Goal: Information Seeking & Learning: Understand process/instructions

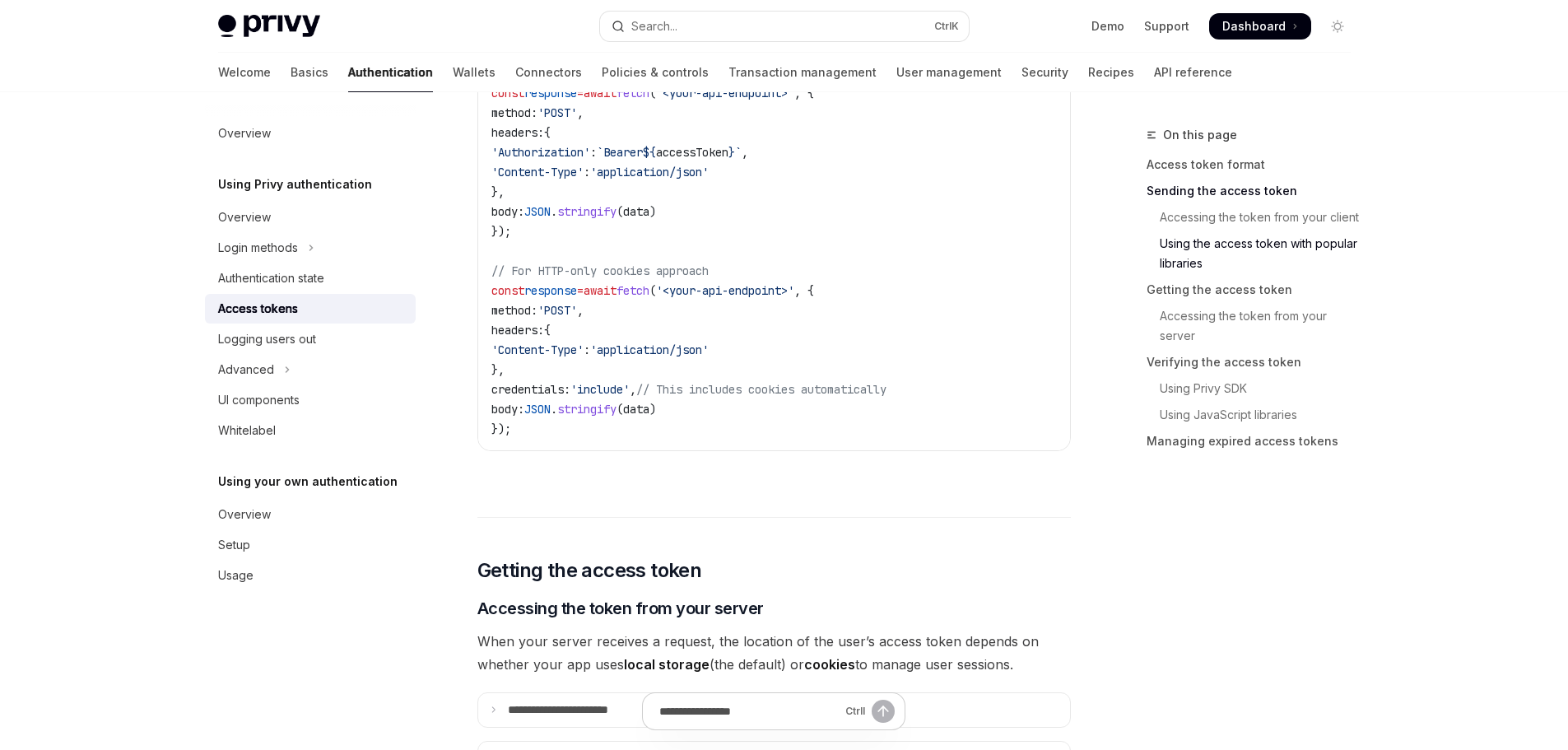
scroll to position [1481, 0]
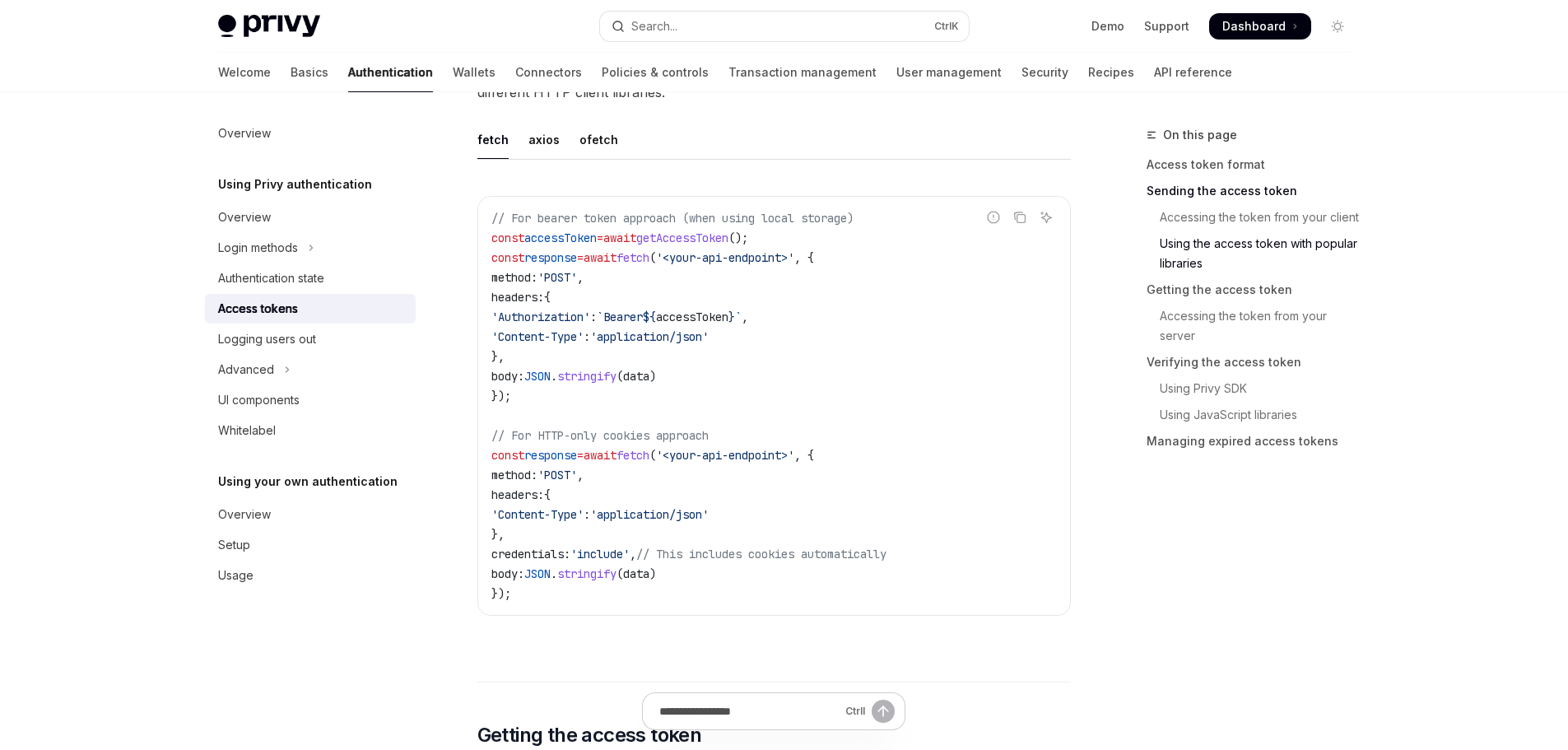
drag, startPoint x: 490, startPoint y: 238, endPoint x: 542, endPoint y: 441, distance: 209.6
click at [543, 441] on code "// For bearer token approach (when using local storage) const accessToken = awa…" at bounding box center [774, 405] width 565 height 395
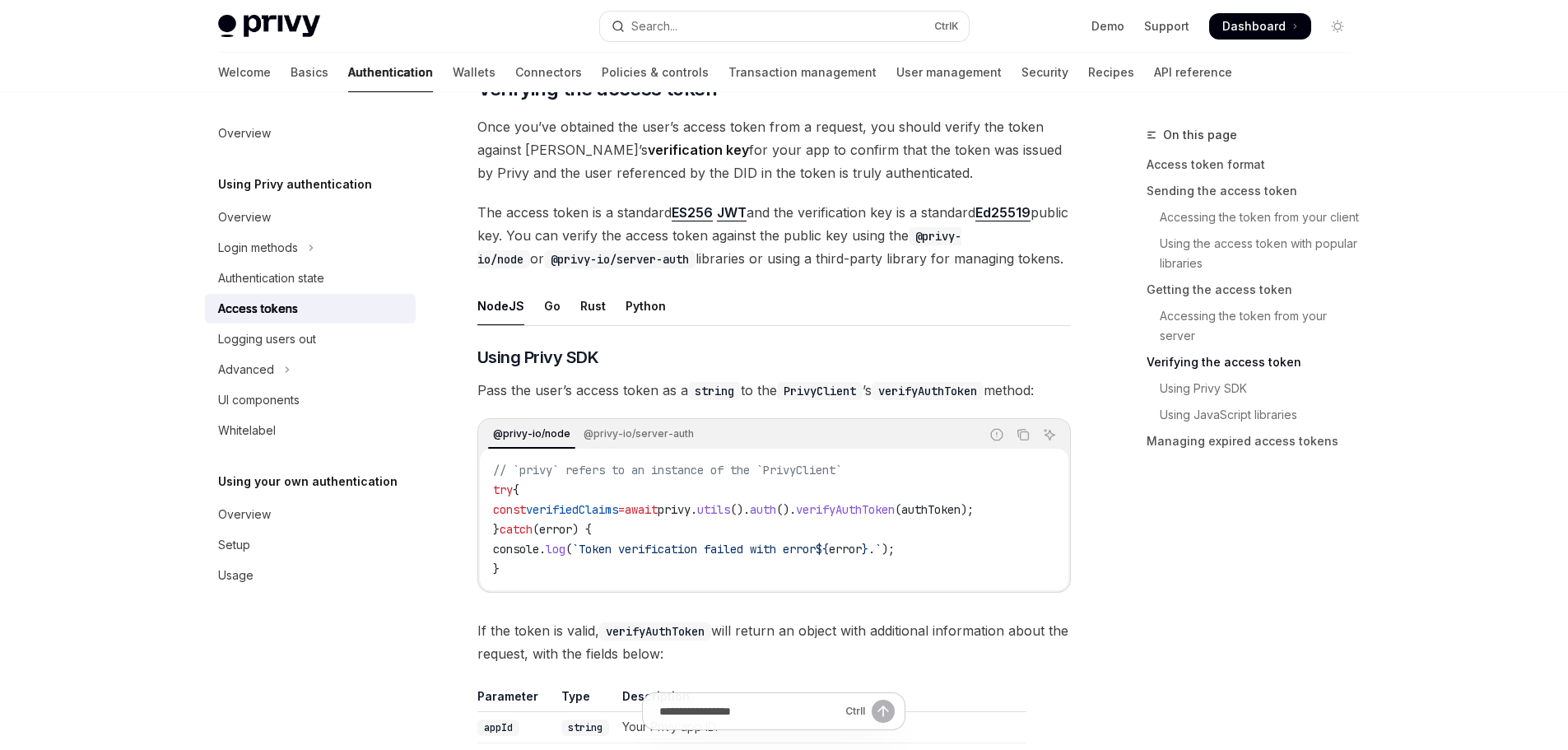
scroll to position [2468, 0]
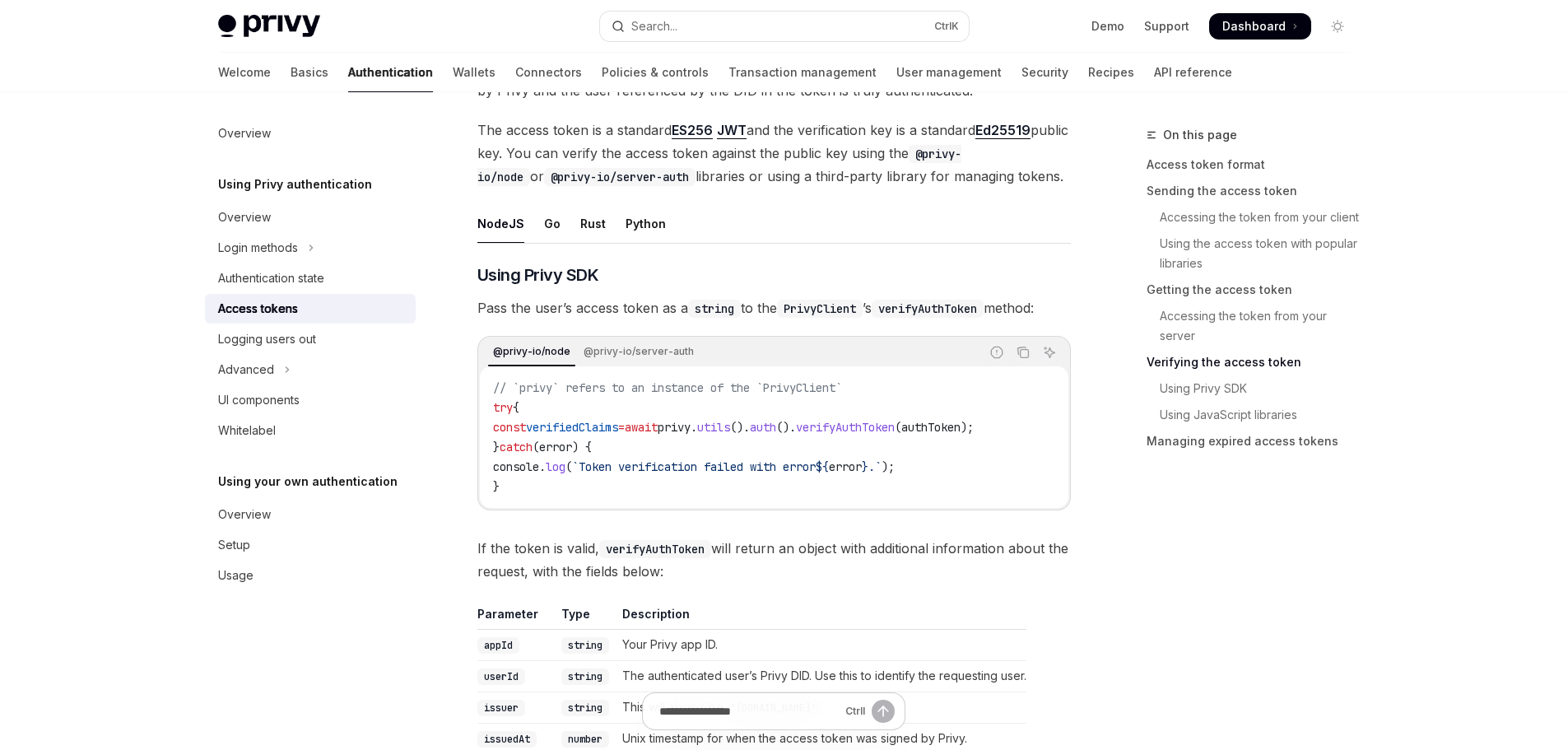
click at [924, 435] on code "// `privy` refers to an instance of the `PrivyClient` try { const verifiedClaim…" at bounding box center [775, 437] width 563 height 118
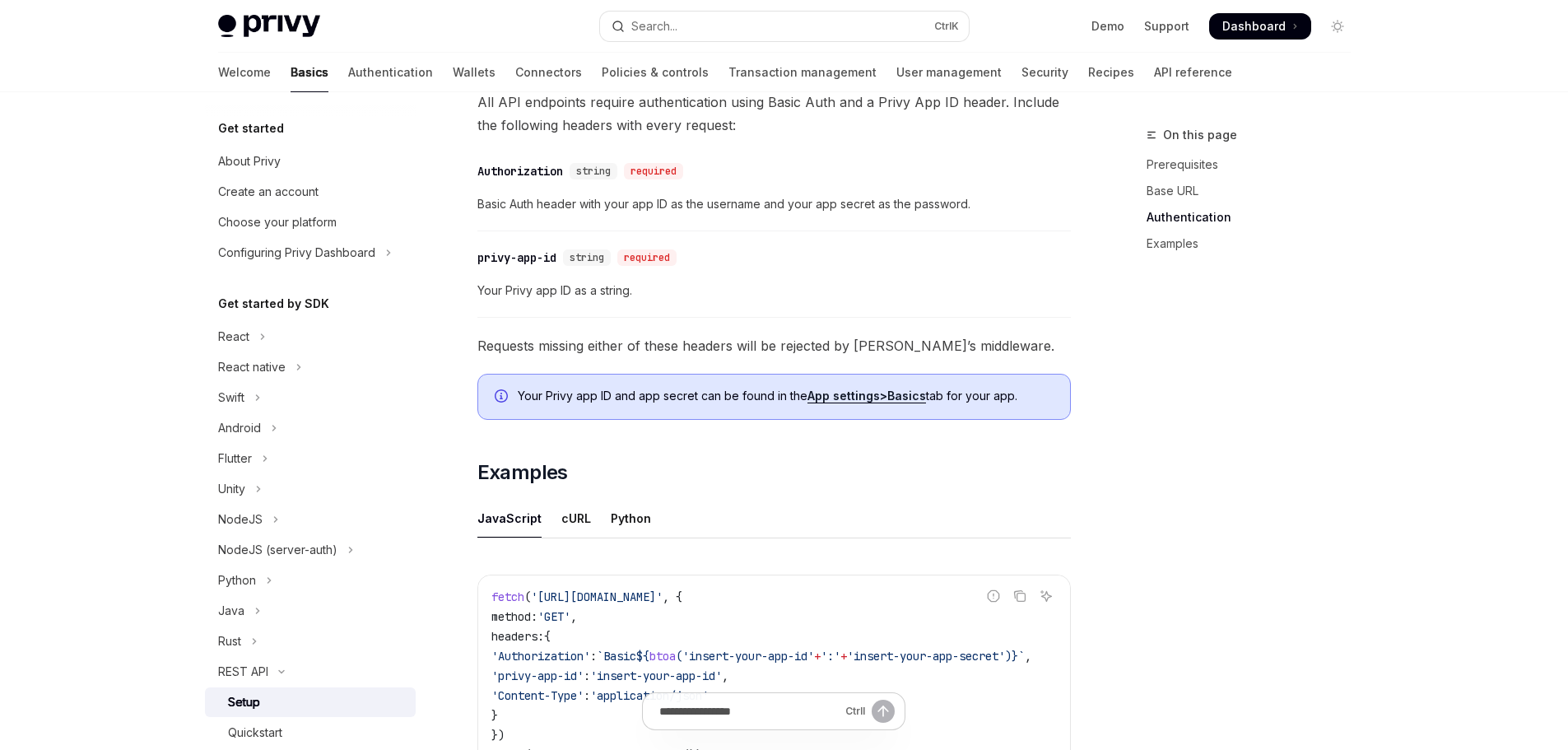
scroll to position [658, 0]
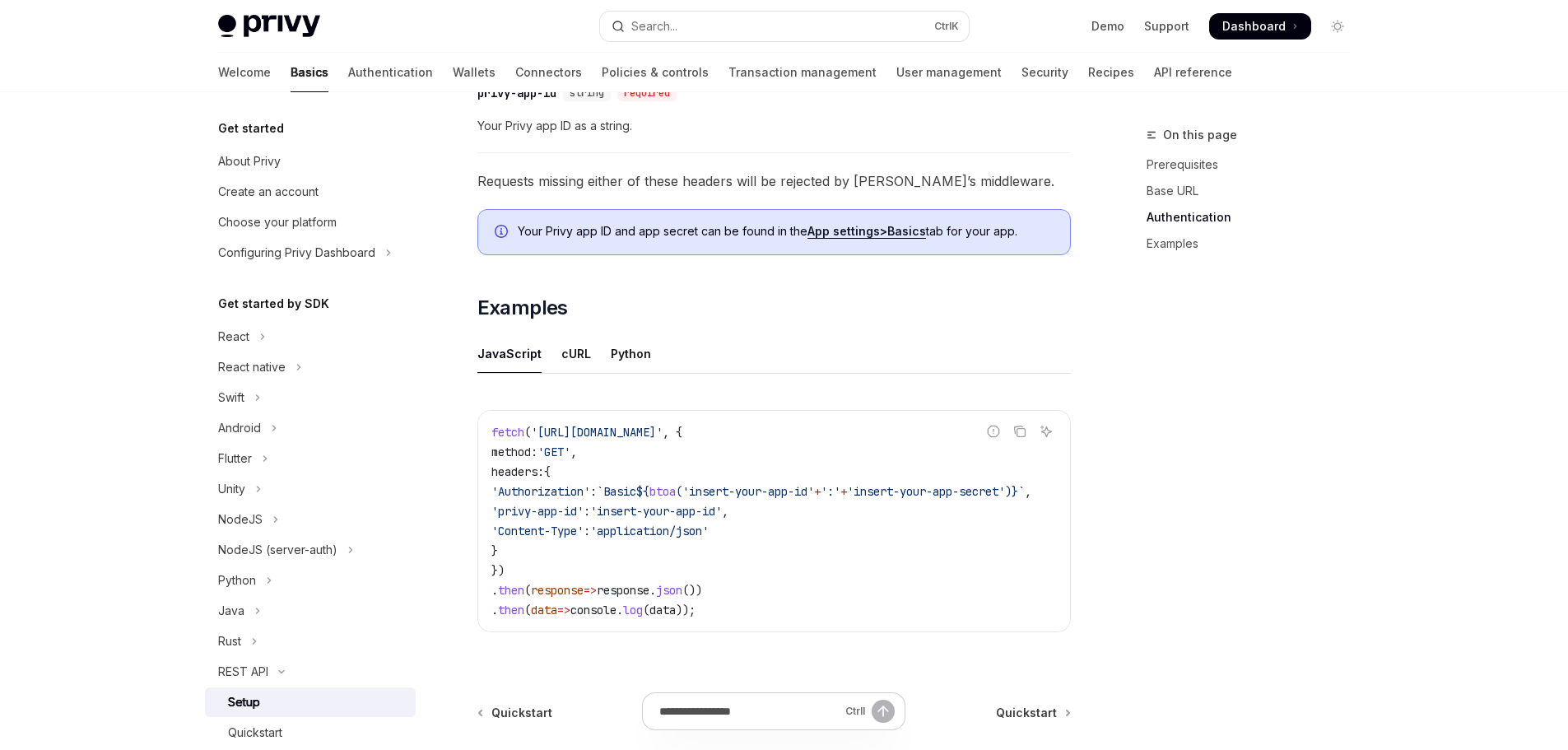
drag, startPoint x: 527, startPoint y: 515, endPoint x: 608, endPoint y: 518, distance: 81.1
click at [583, 518] on span "'privy-app-id'" at bounding box center [537, 511] width 92 height 15
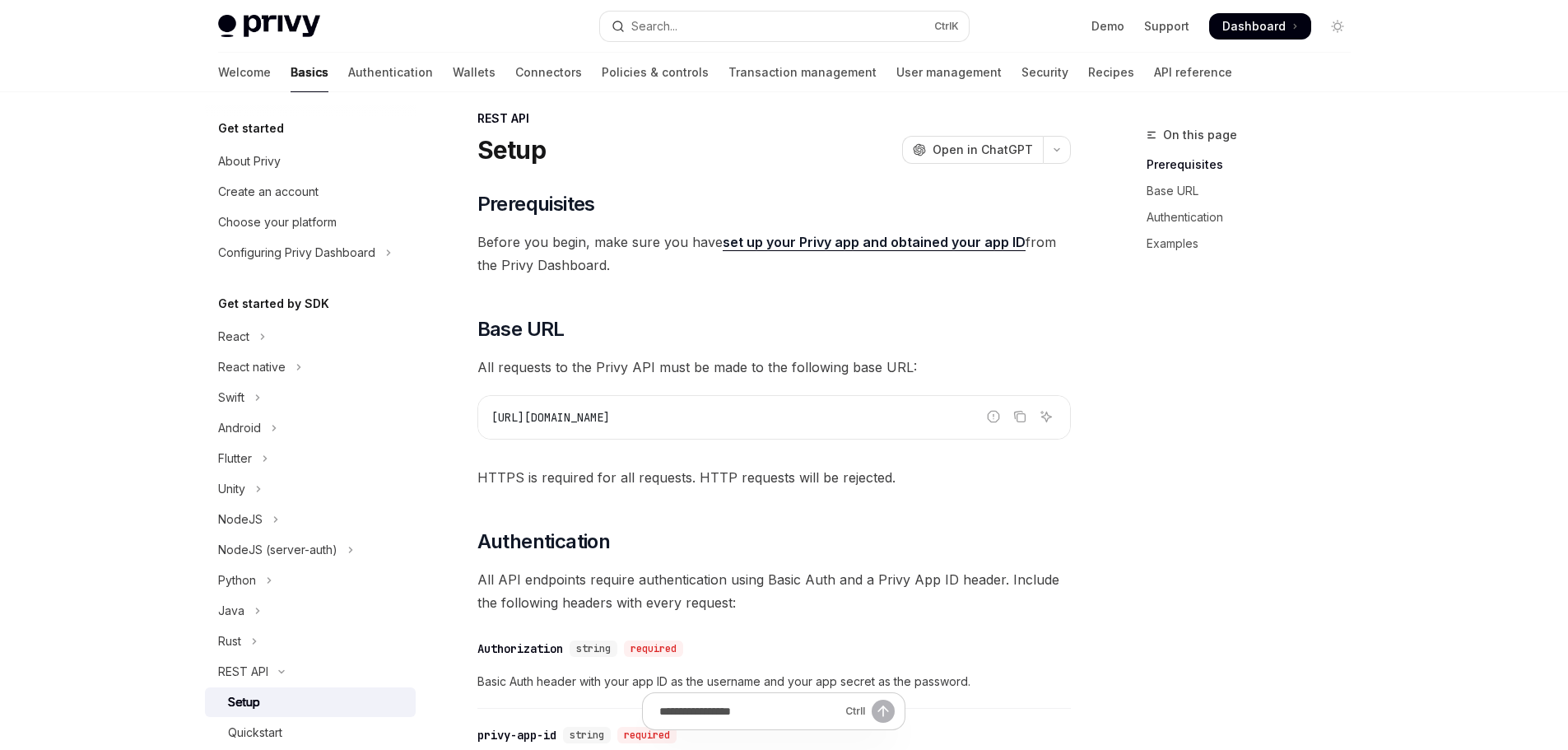
scroll to position [0, 0]
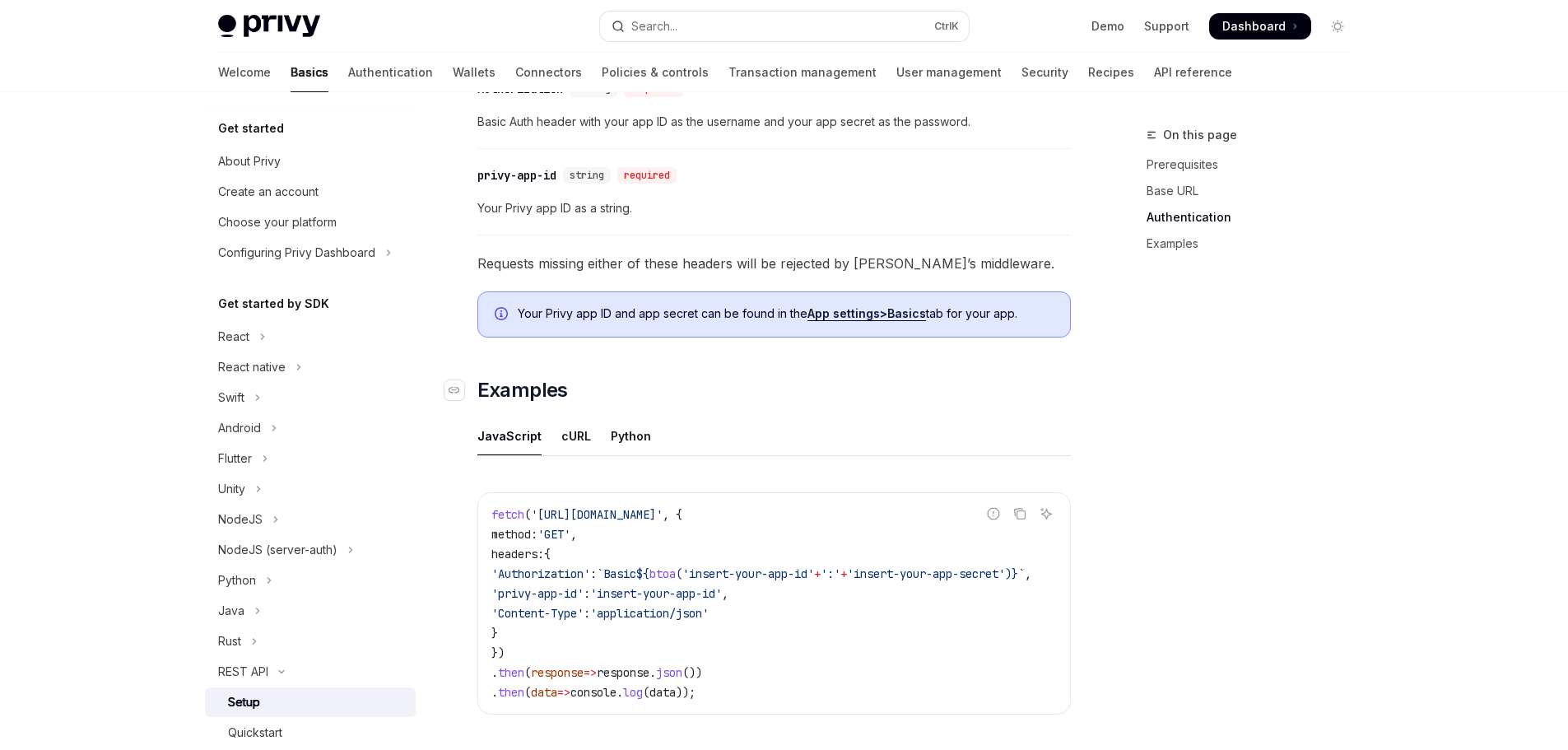
scroll to position [839, 0]
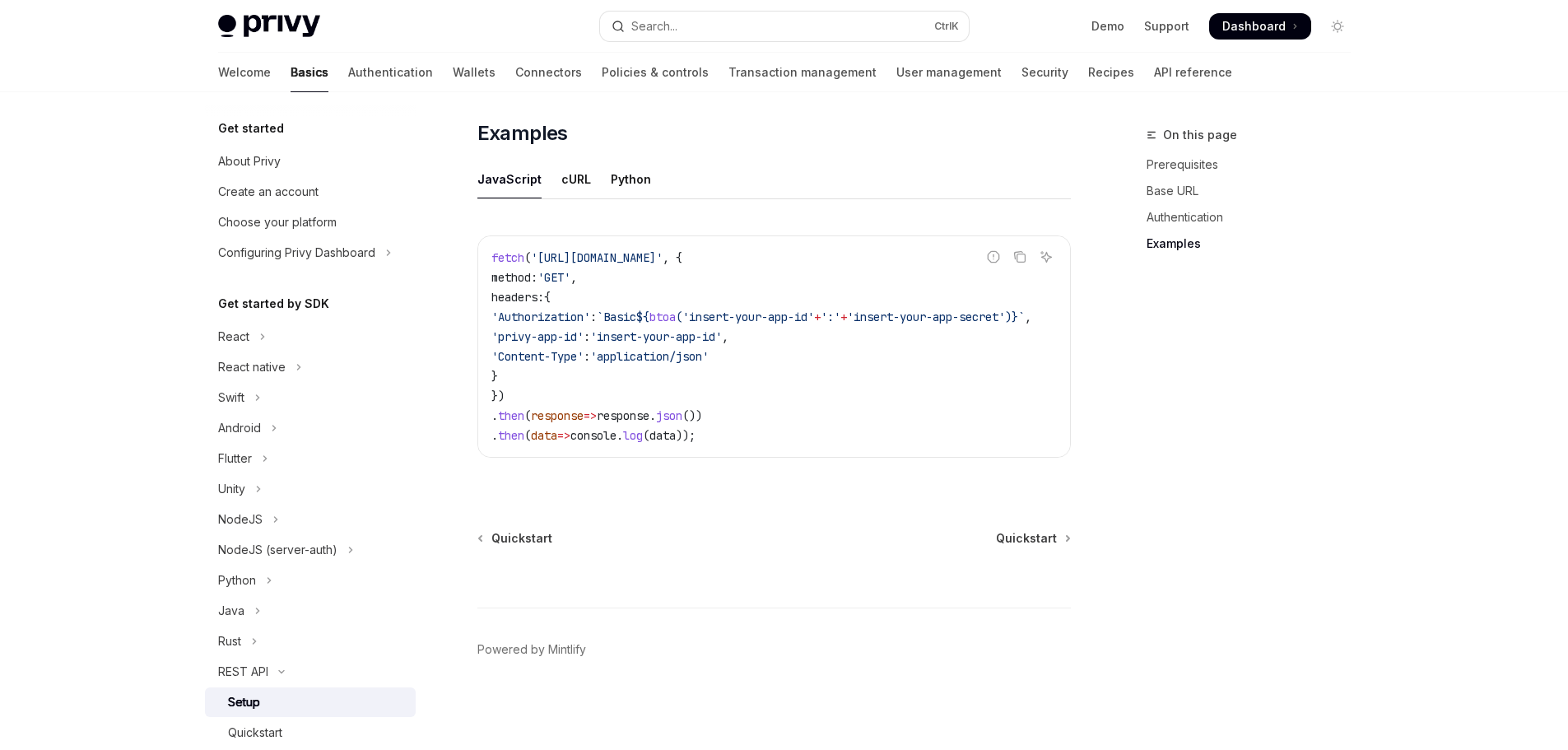
click at [1260, 434] on div "On this page Prerequisites Base URL Authentication Examples" at bounding box center [1239, 437] width 250 height 624
click at [731, 33] on button "Search... Ctrl K" at bounding box center [784, 26] width 369 height 30
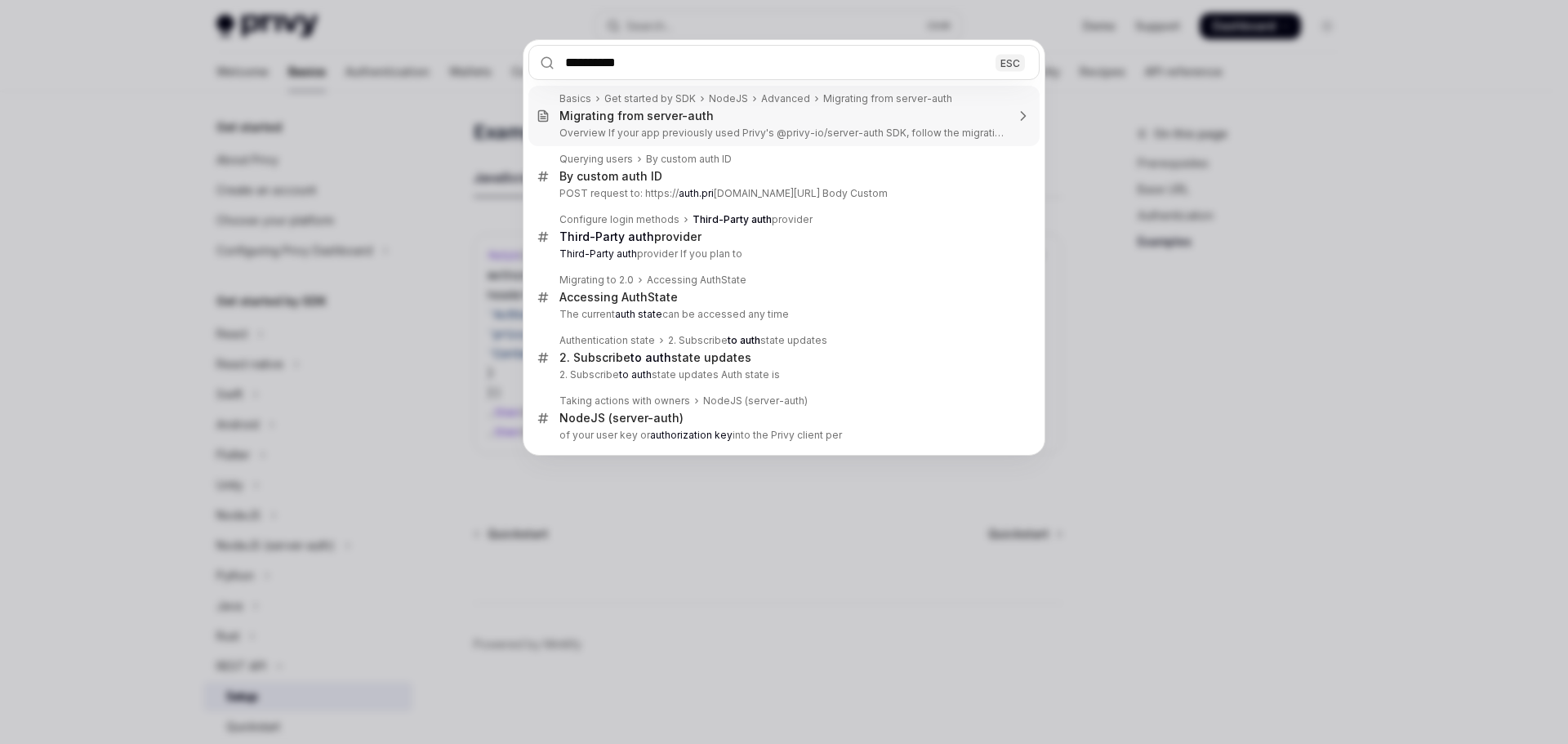
type input "**********"
type textarea "*"
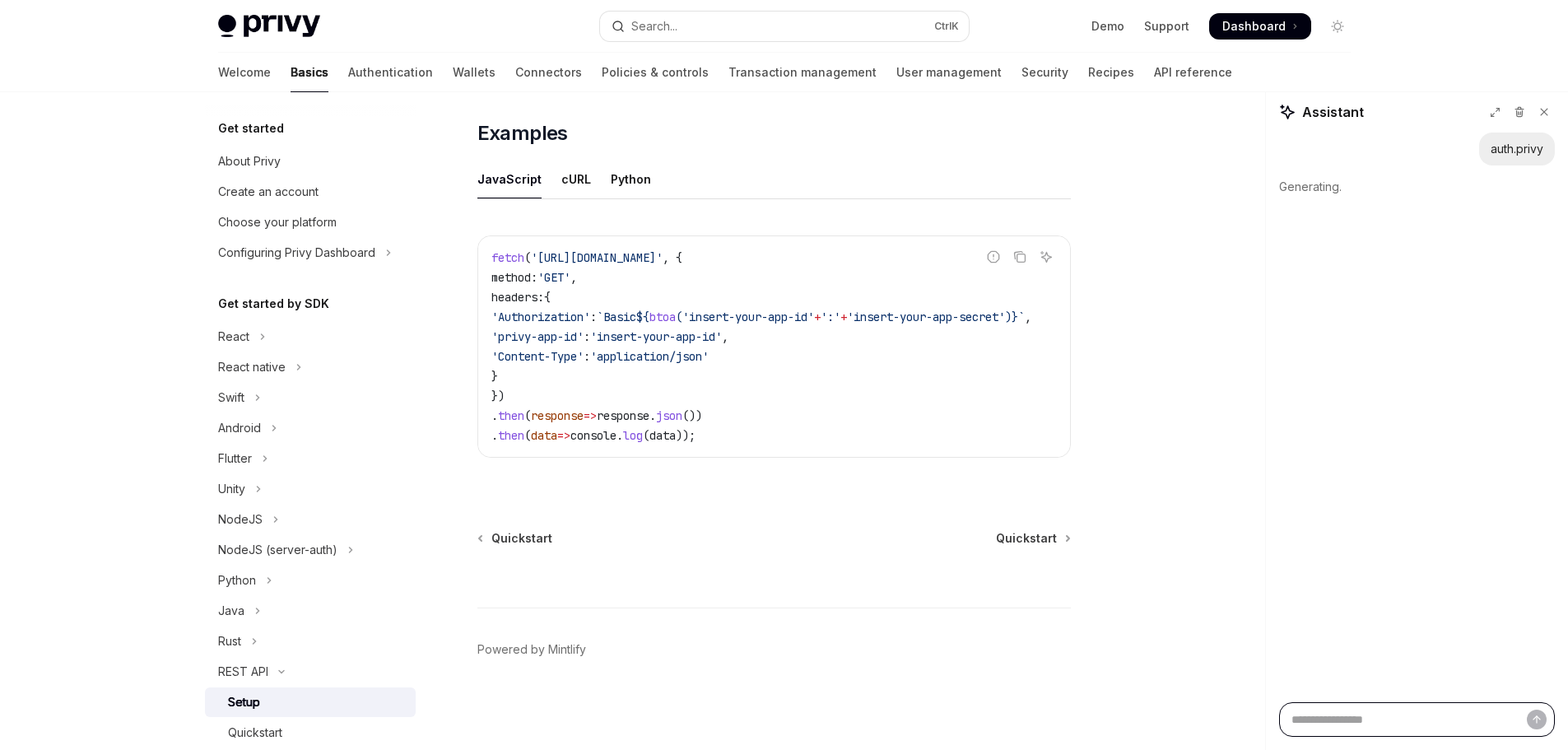
type textarea "*"
click at [721, 25] on button "Search... Ctrl K" at bounding box center [784, 26] width 369 height 30
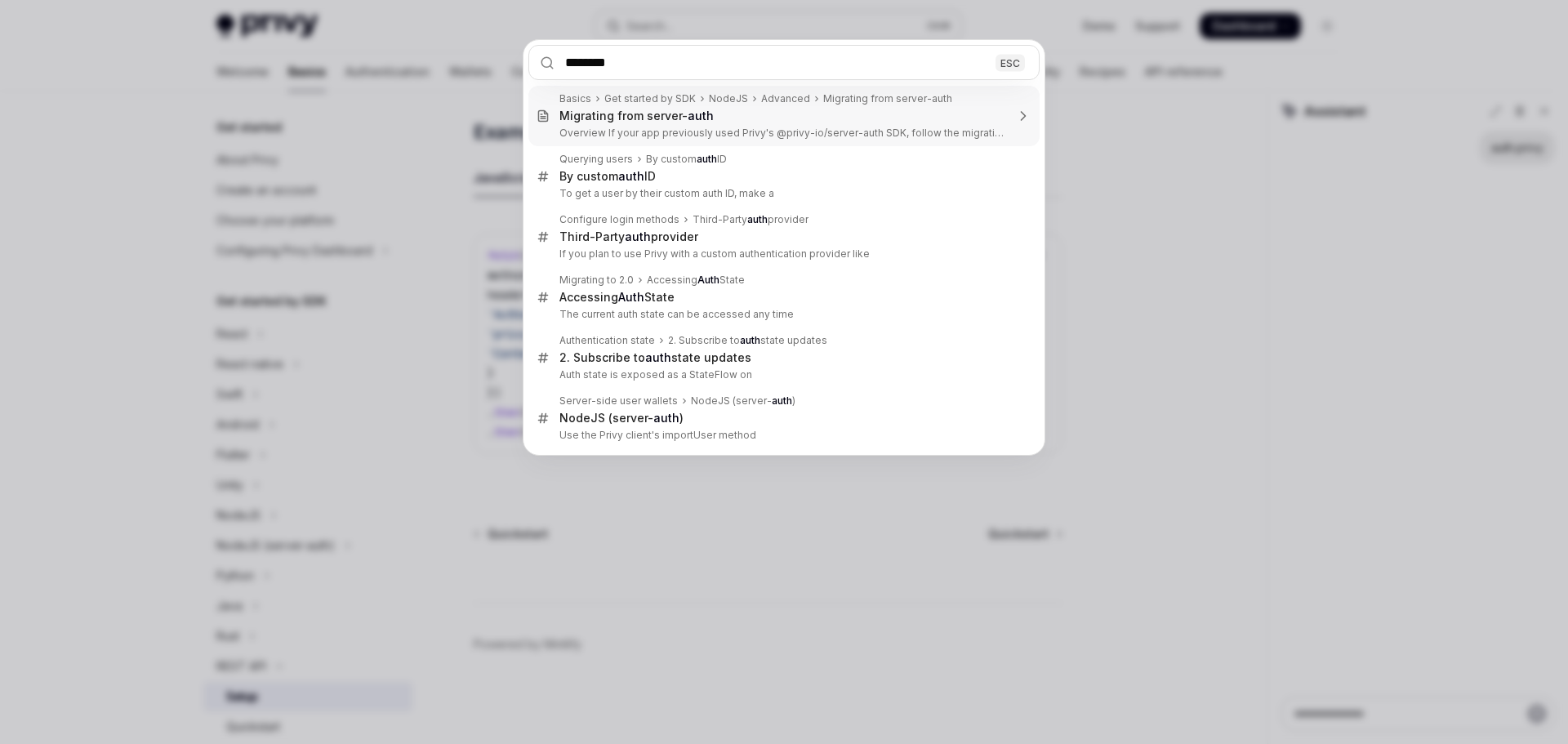
type input "*********"
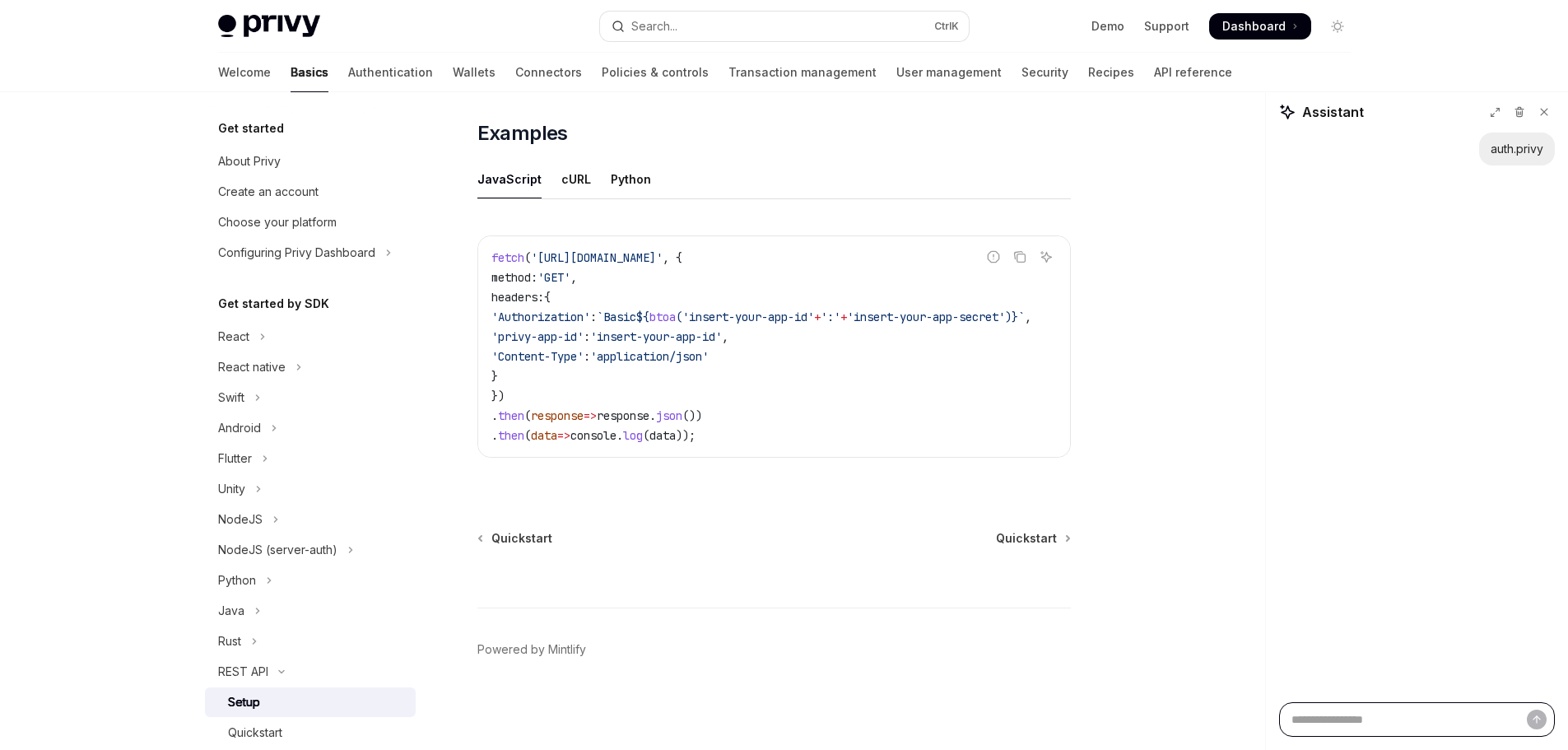
type textarea "*"
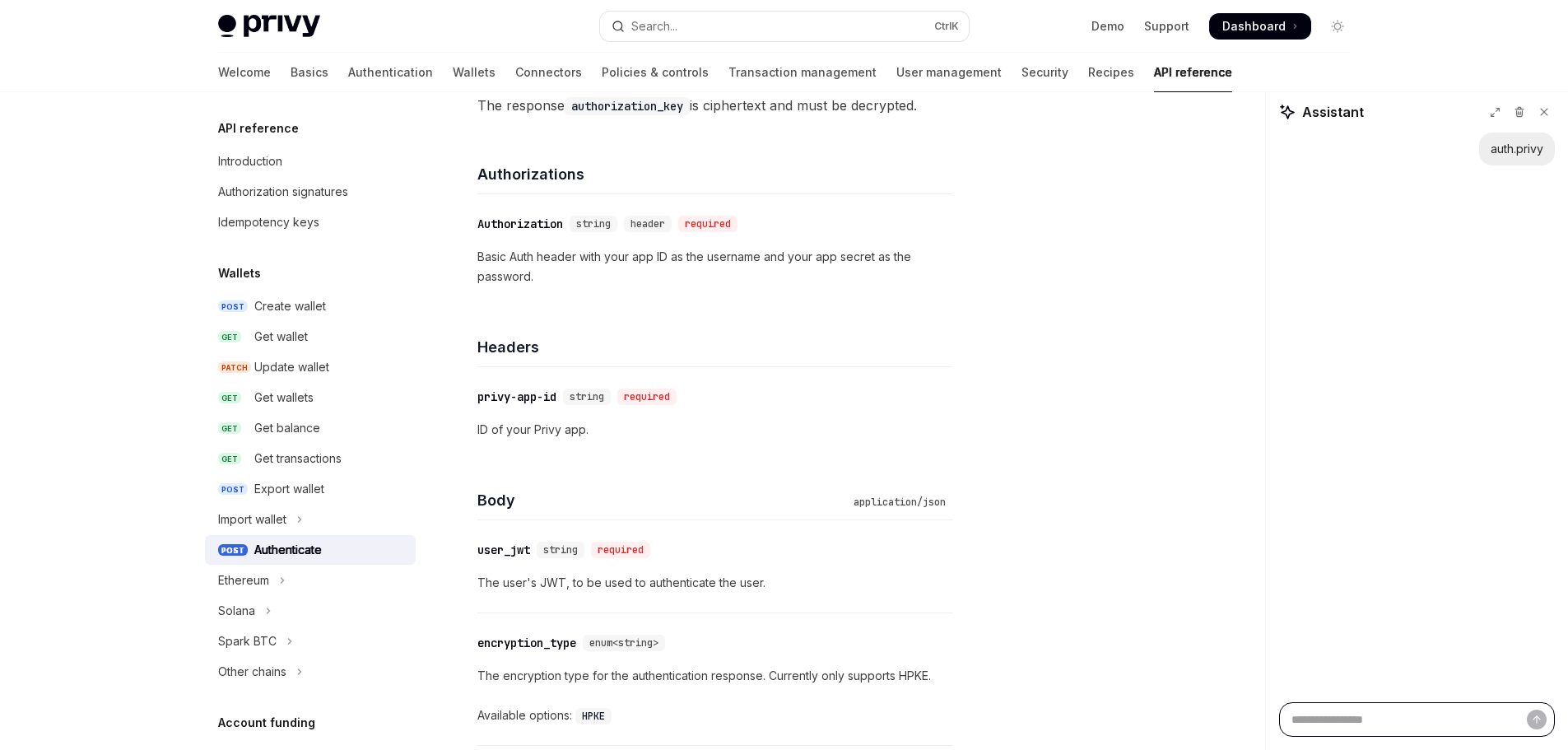
scroll to position [658, 0]
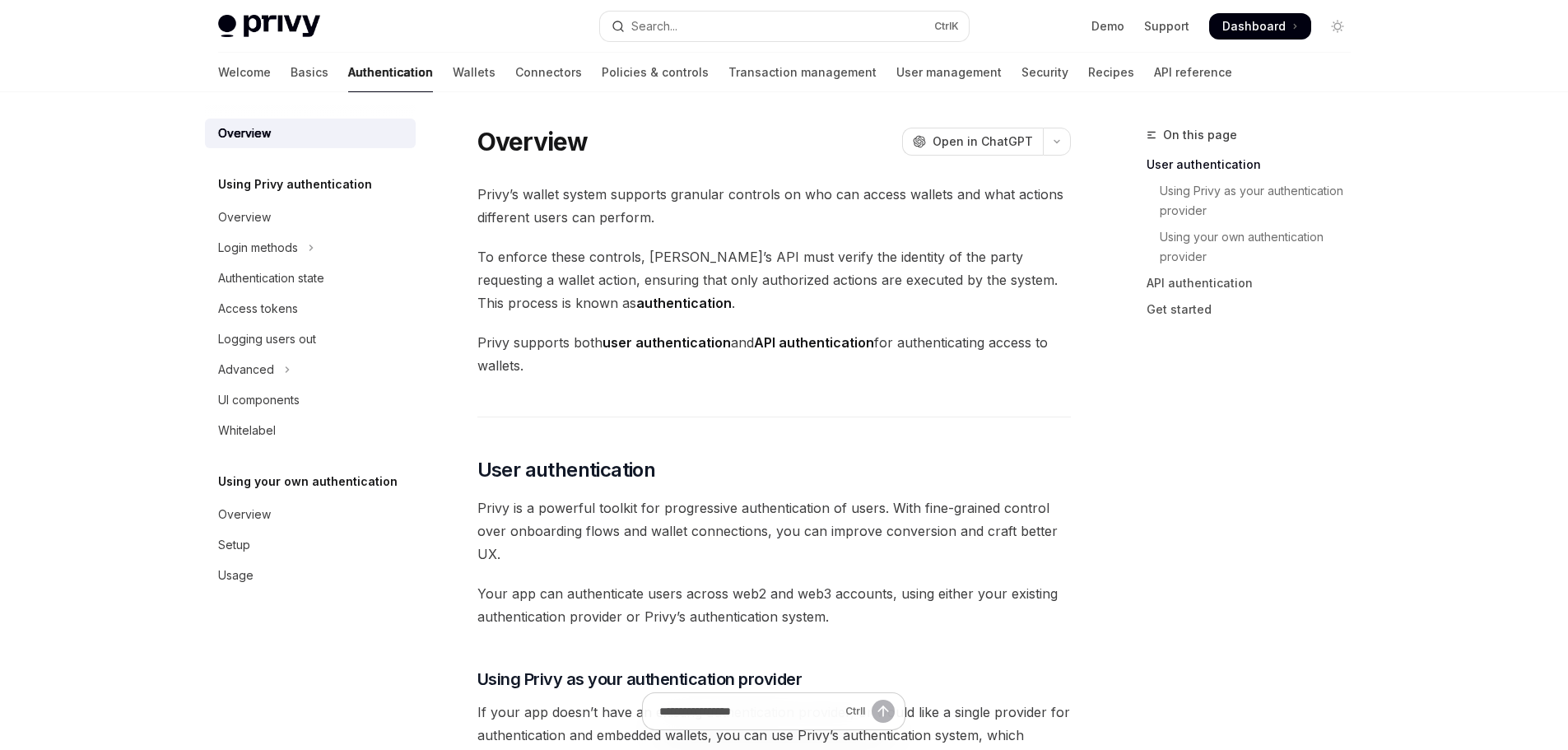
scroll to position [412, 0]
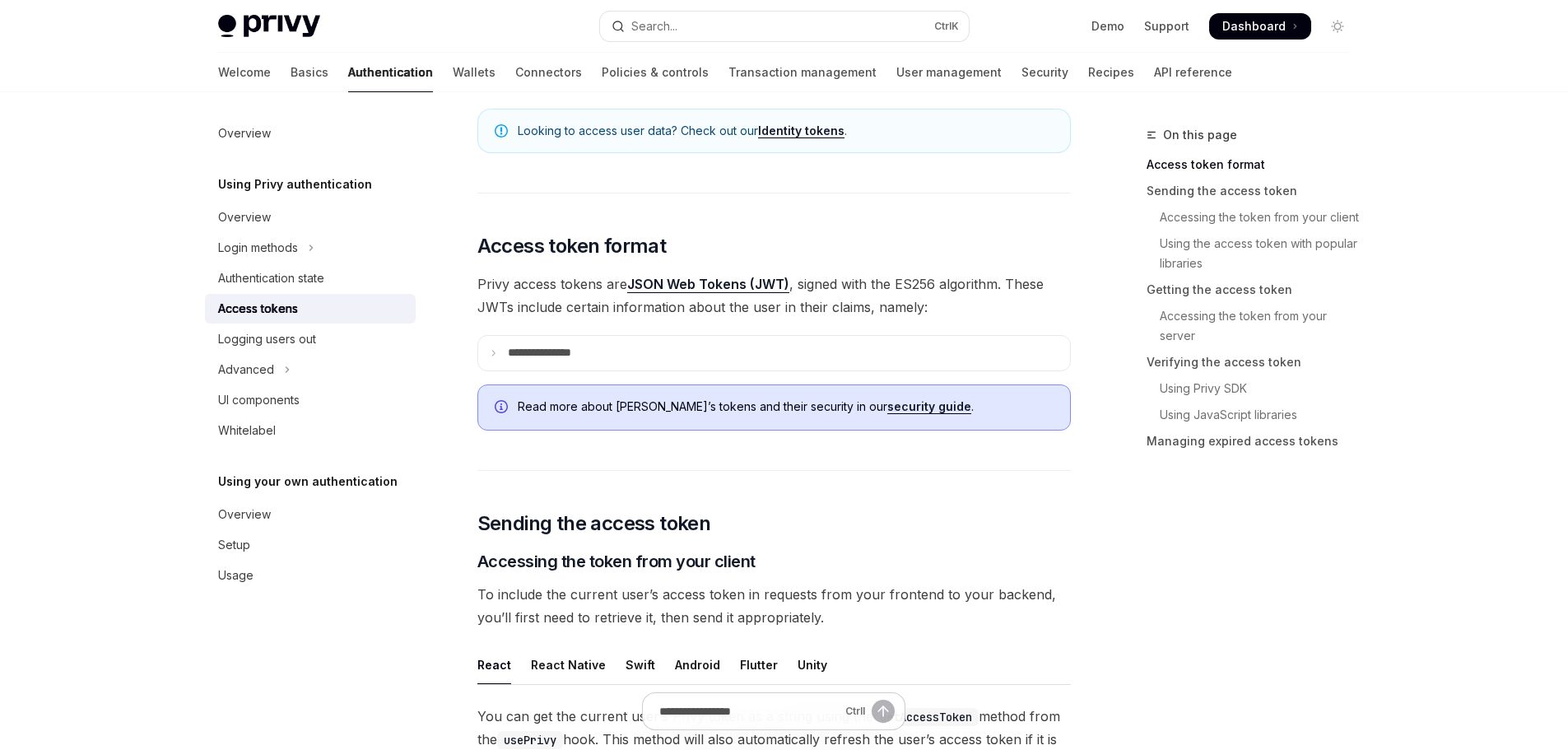
scroll to position [329, 0]
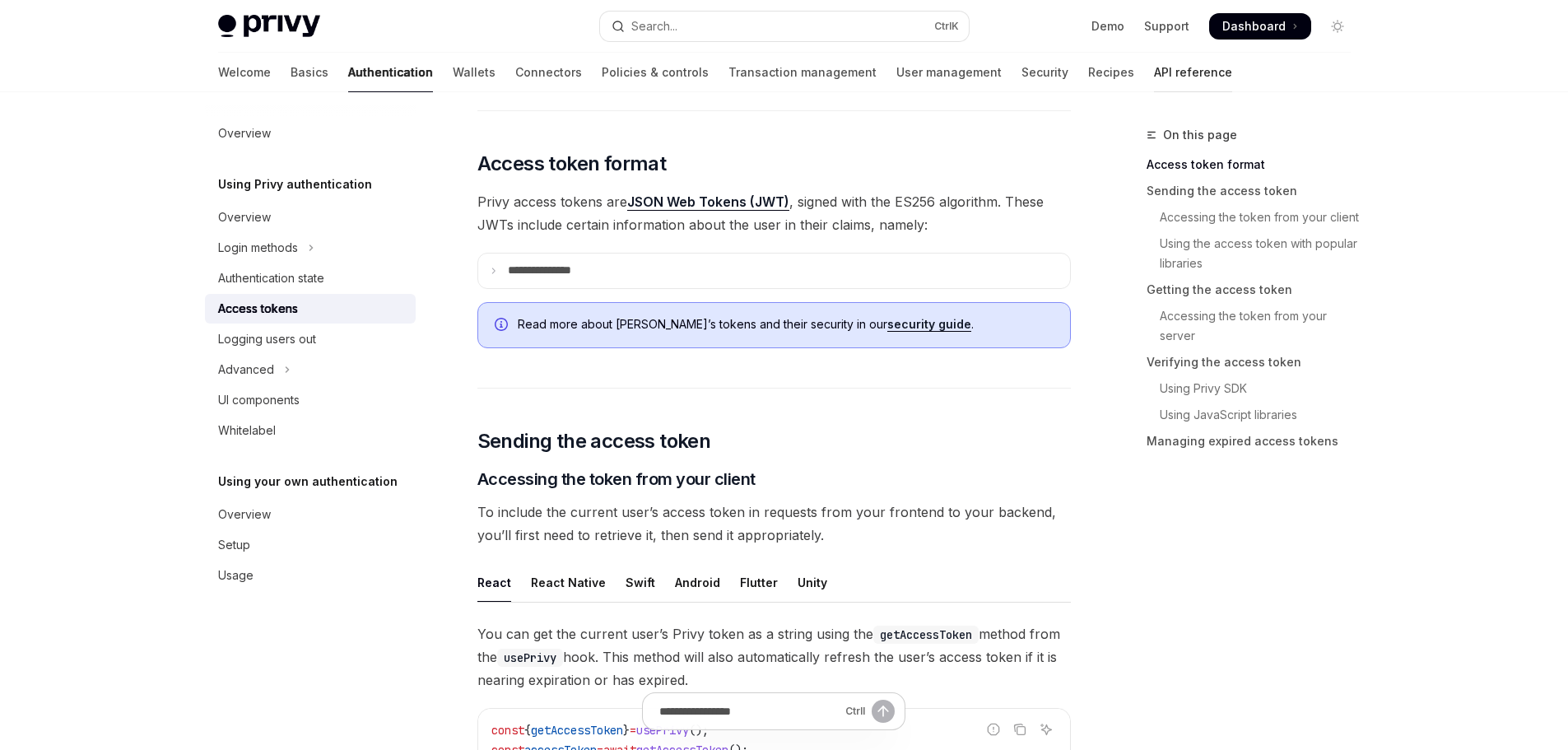
click at [1154, 77] on link "API reference" at bounding box center [1193, 72] width 78 height 39
type textarea "*"
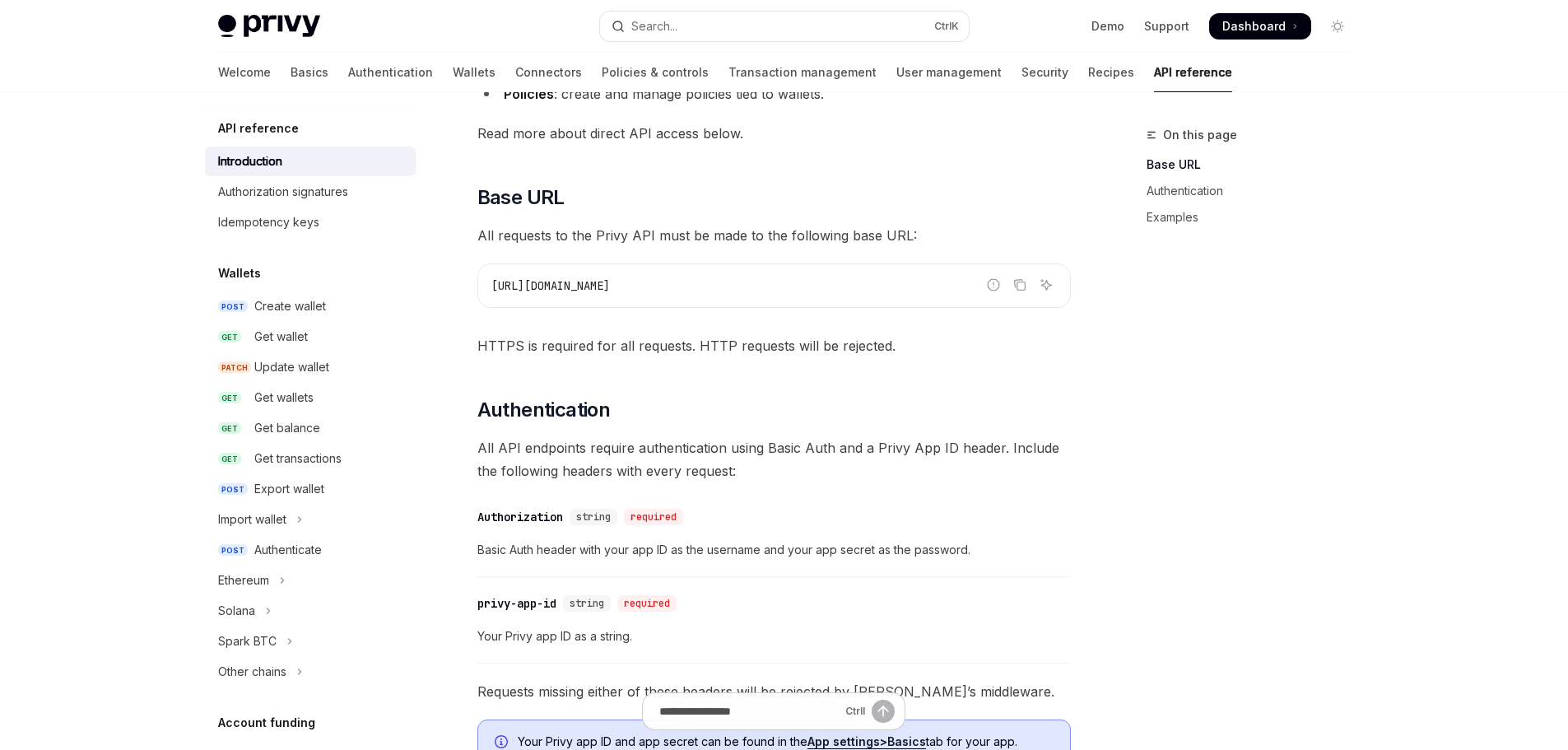
scroll to position [411, 0]
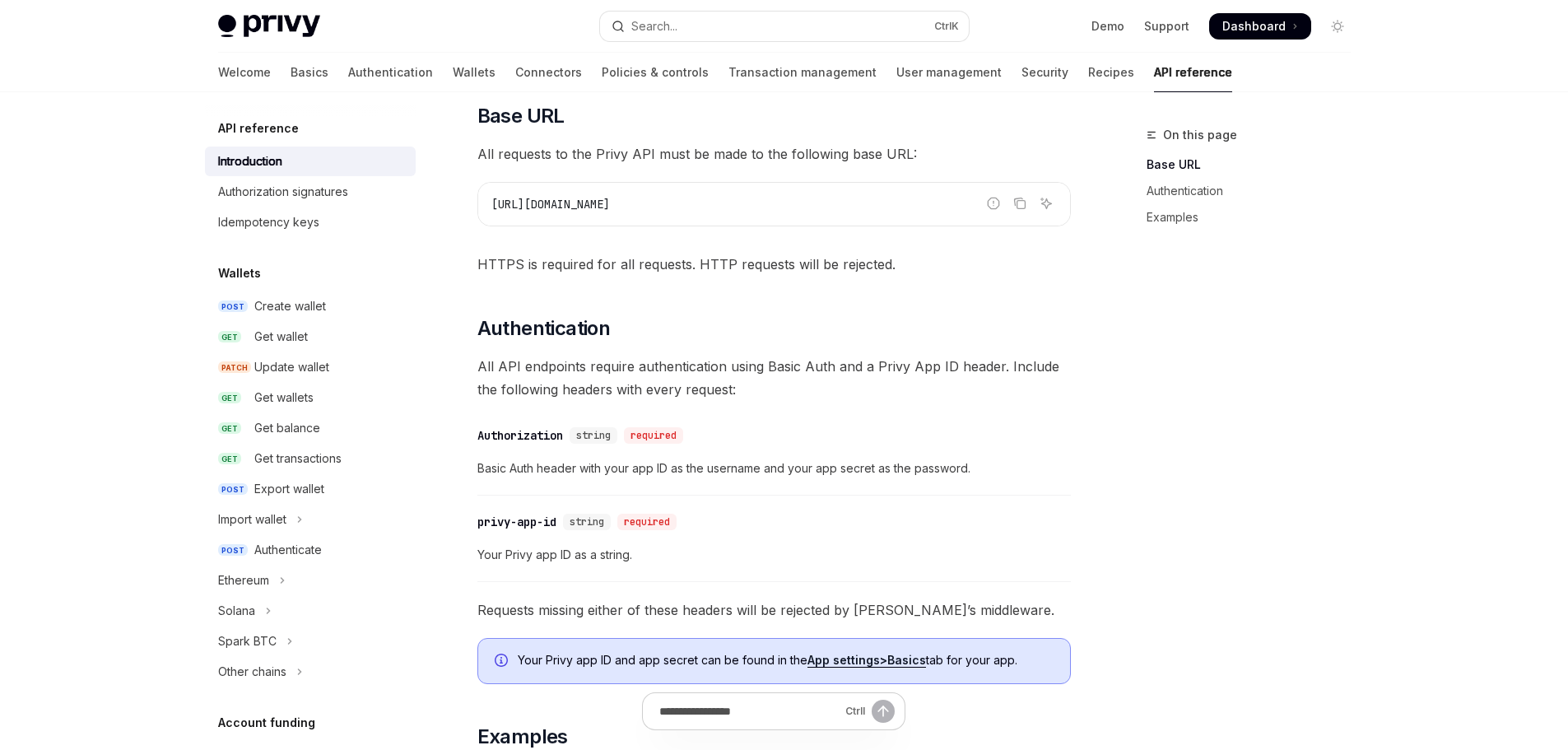
drag, startPoint x: 489, startPoint y: 203, endPoint x: 670, endPoint y: 205, distance: 181.0
click at [670, 205] on div "[URL][DOMAIN_NAME]" at bounding box center [774, 204] width 592 height 43
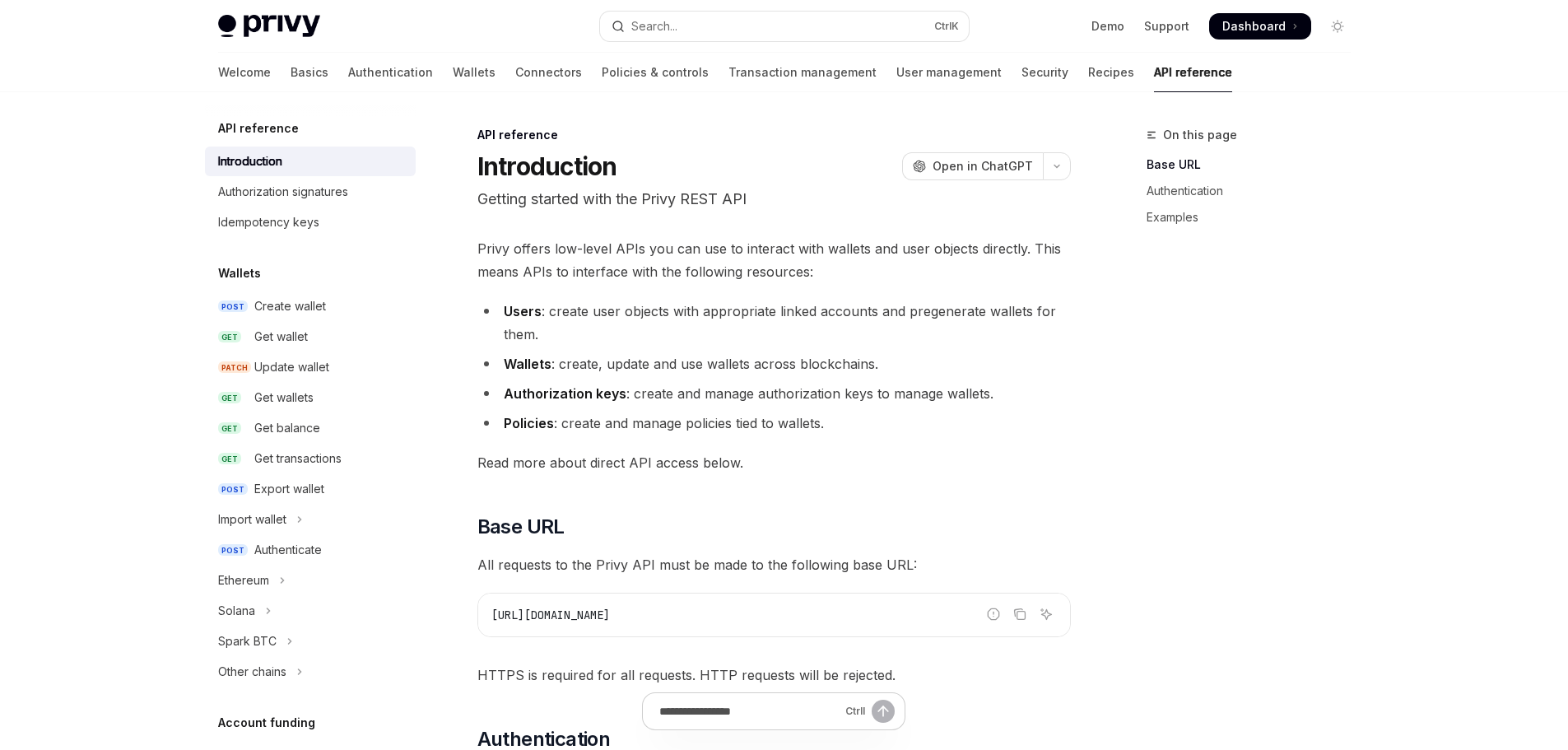
scroll to position [329, 0]
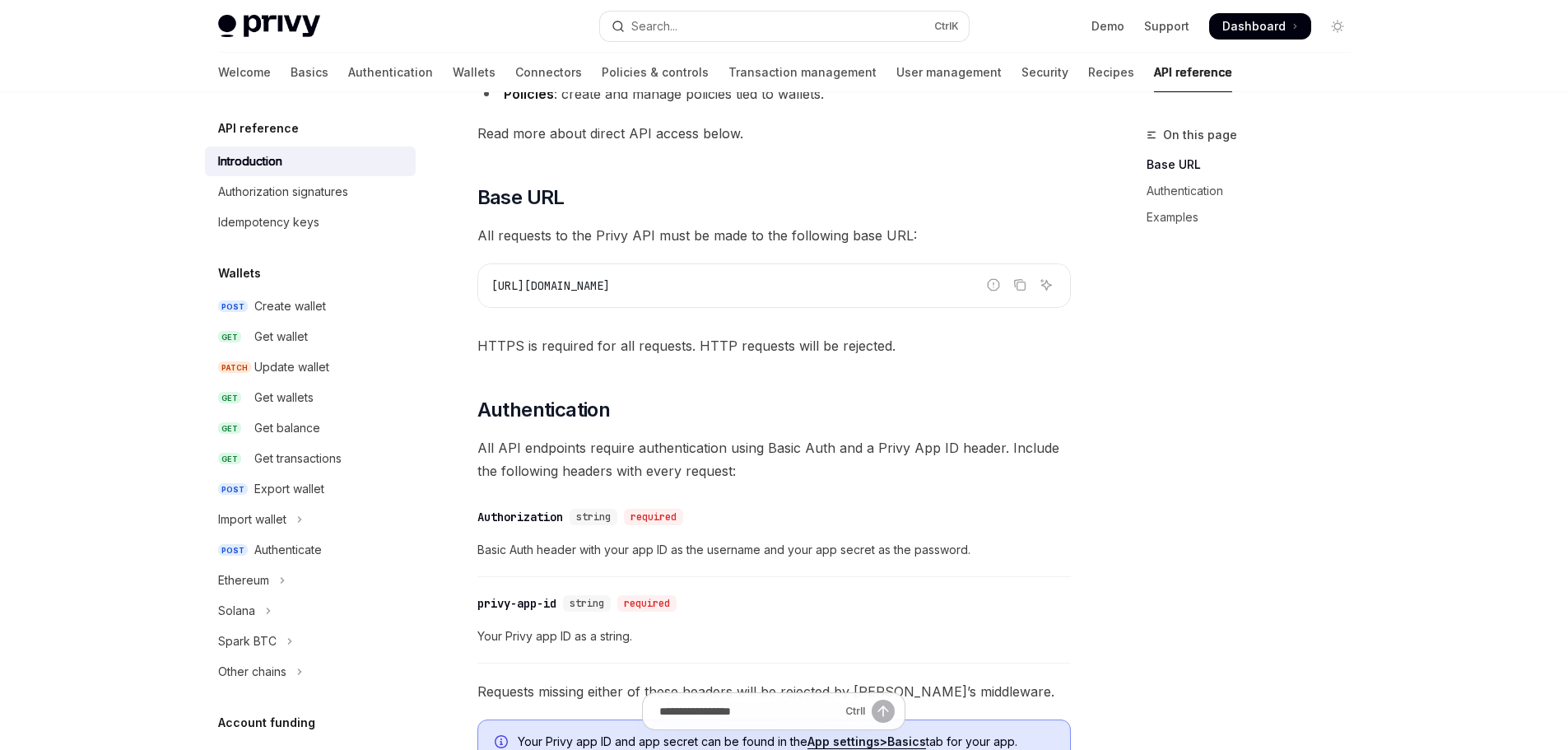
click at [1261, 560] on div "On this page Base URL Authentication Examples" at bounding box center [1239, 437] width 250 height 624
